Goal: Transaction & Acquisition: Purchase product/service

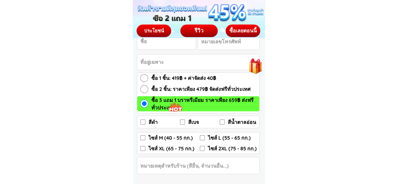
scroll to position [1070, 0]
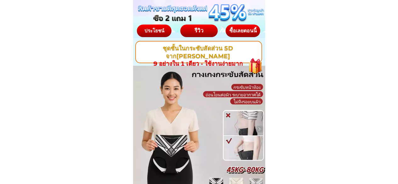
scroll to position [31, 0]
